Goal: Navigation & Orientation: Understand site structure

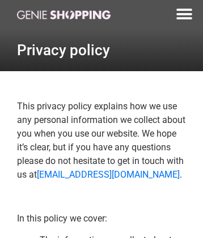
scroll to position [2311, 0]
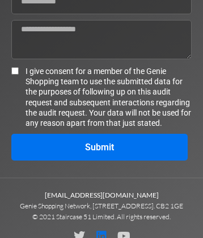
click at [102, 232] on icon at bounding box center [101, 235] width 11 height 11
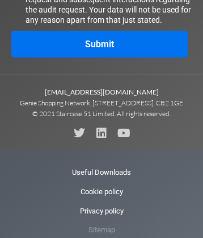
click at [101, 228] on span "Sitemap" at bounding box center [102, 229] width 27 height 19
